Goal: Information Seeking & Learning: Check status

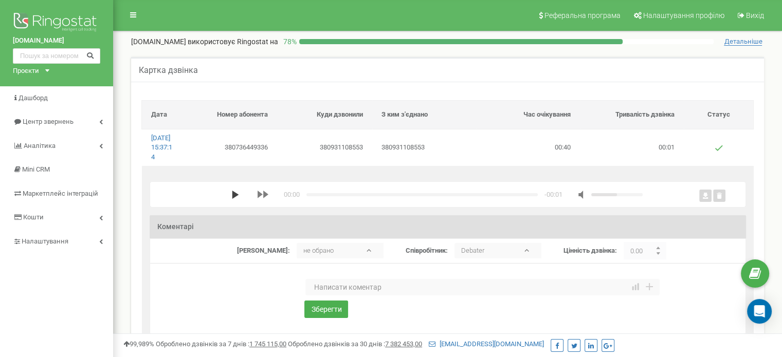
click at [232, 199] on polygon "media player" at bounding box center [235, 195] width 7 height 8
click at [236, 199] on icon "media player" at bounding box center [235, 195] width 8 height 8
click at [36, 54] on input "text" at bounding box center [56, 55] width 87 height 15
paste input "380 93 110 8553"
type input "380 93 110 8553"
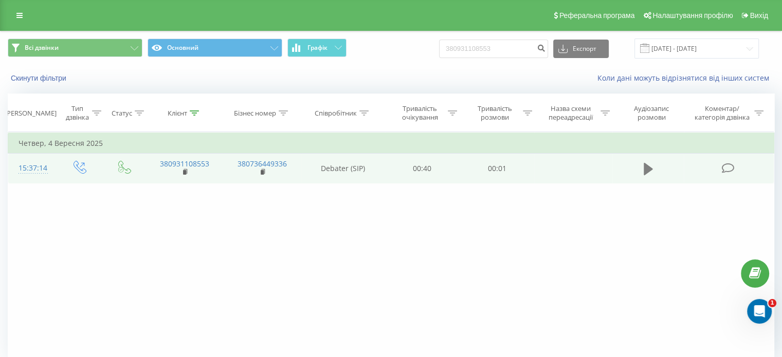
click at [648, 167] on icon at bounding box center [647, 169] width 9 height 12
